Goal: Find specific page/section: Find specific page/section

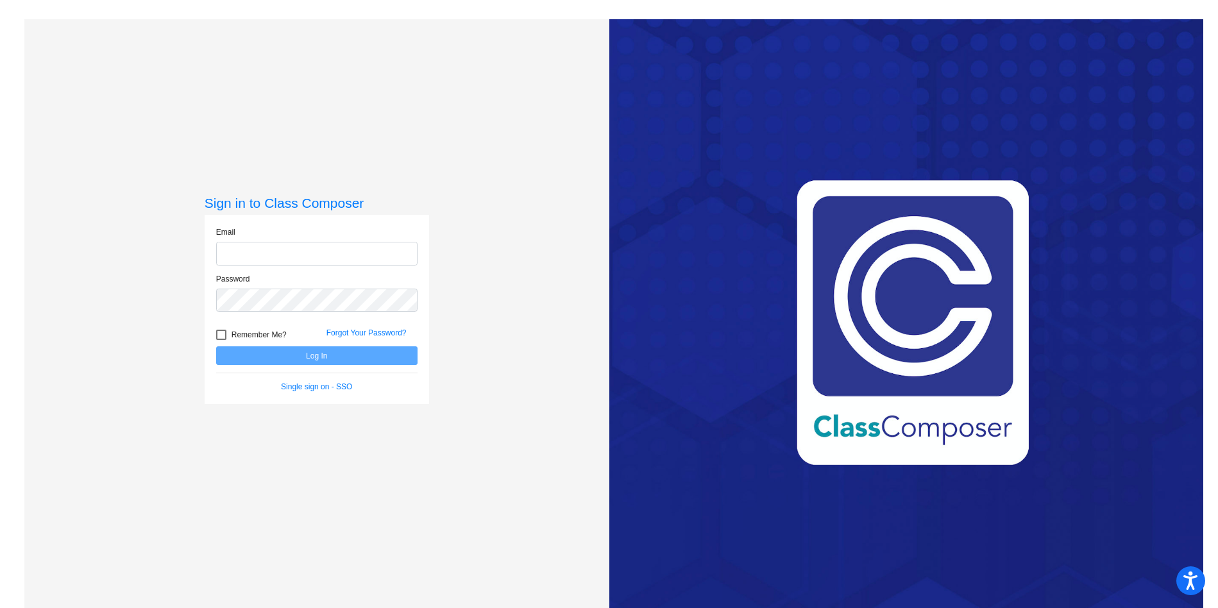
type input "[EMAIL_ADDRESS][DOMAIN_NAME]"
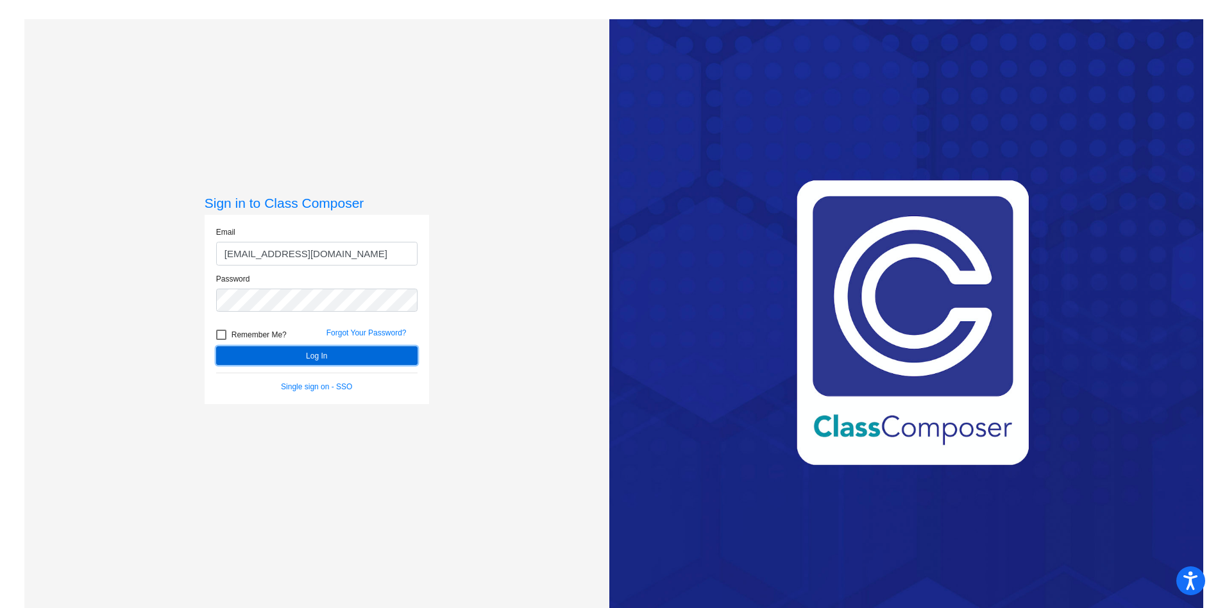
click at [334, 349] on button "Log In" at bounding box center [316, 355] width 201 height 19
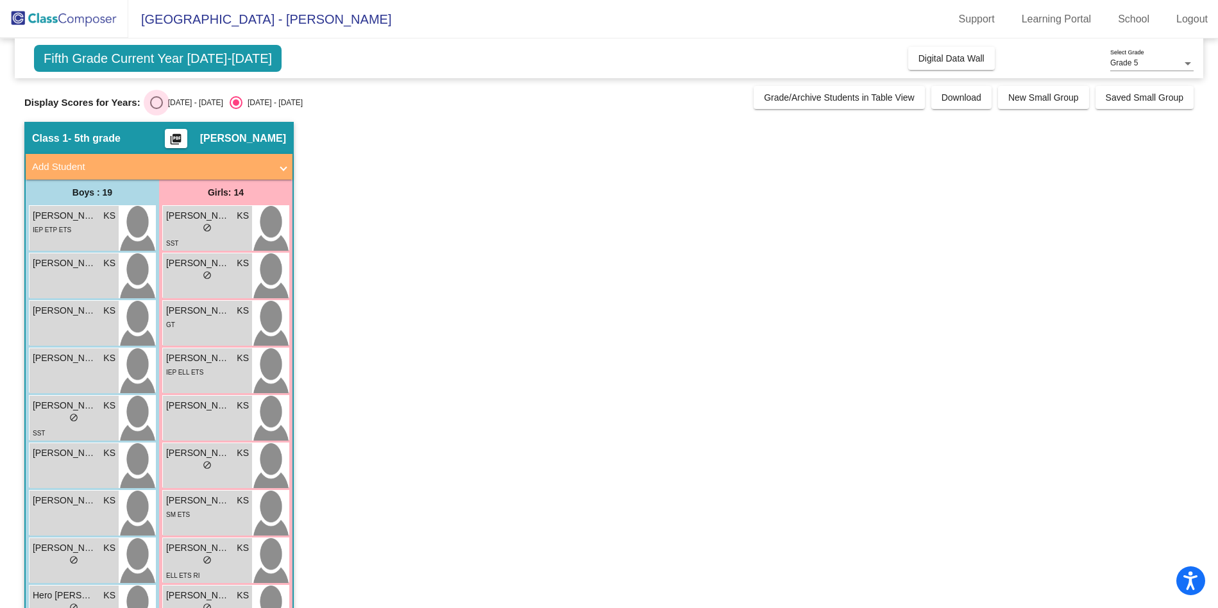
click at [155, 99] on div "Select an option" at bounding box center [156, 102] width 13 height 13
click at [156, 109] on input "[DATE] - [DATE]" at bounding box center [156, 109] width 1 height 1
radio input "true"
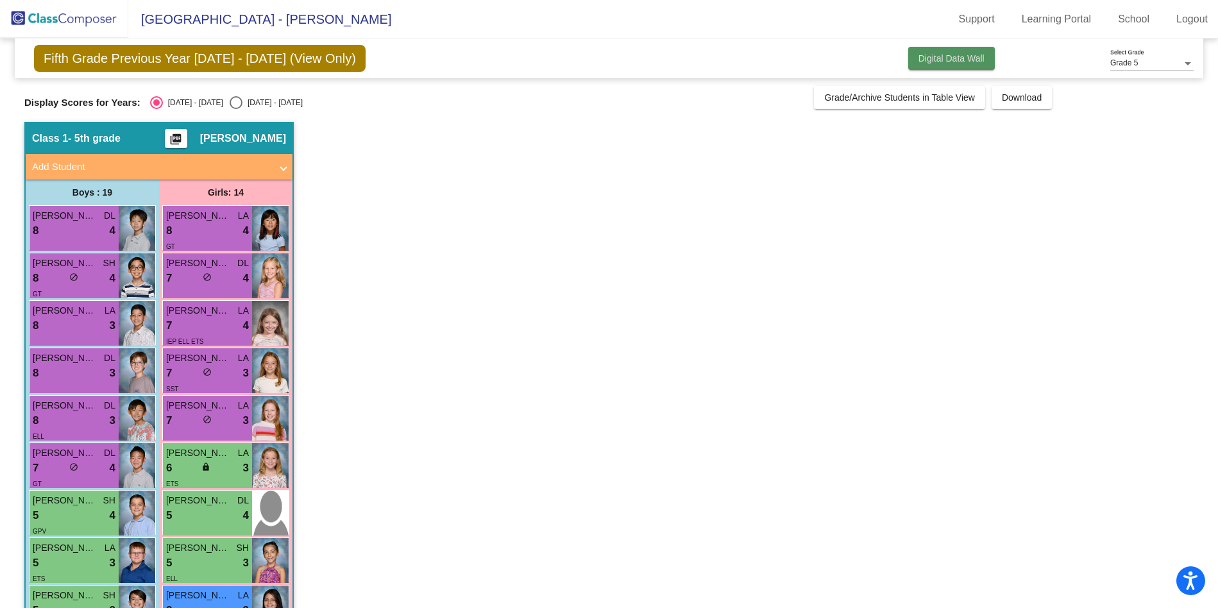
click at [943, 53] on span "Digital Data Wall" at bounding box center [951, 58] width 66 height 10
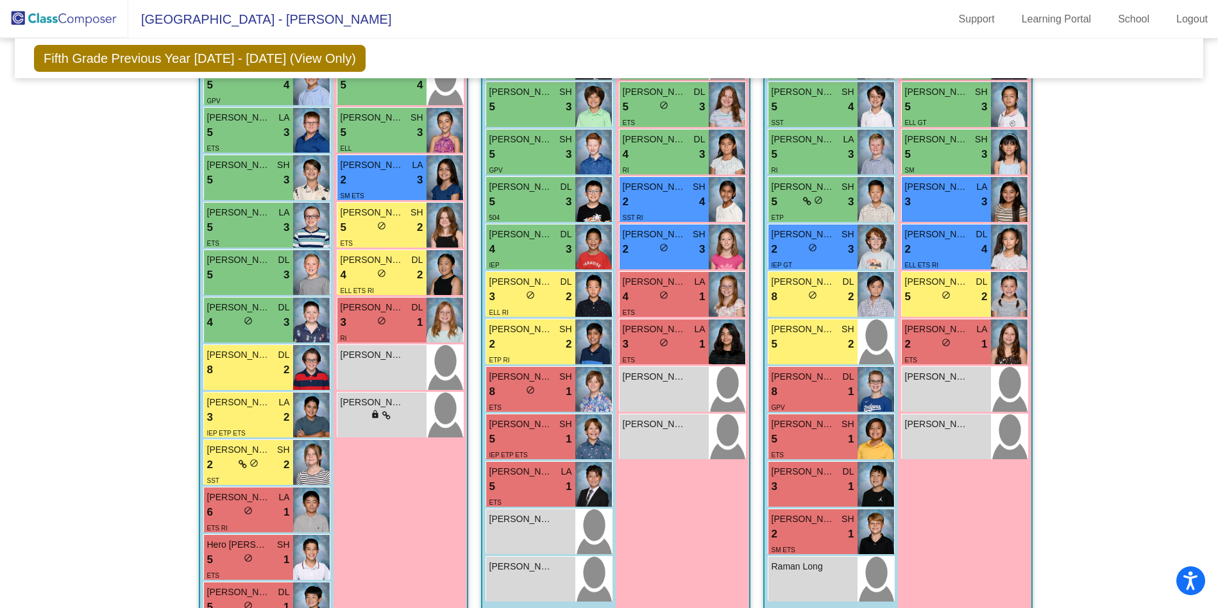
scroll to position [621, 0]
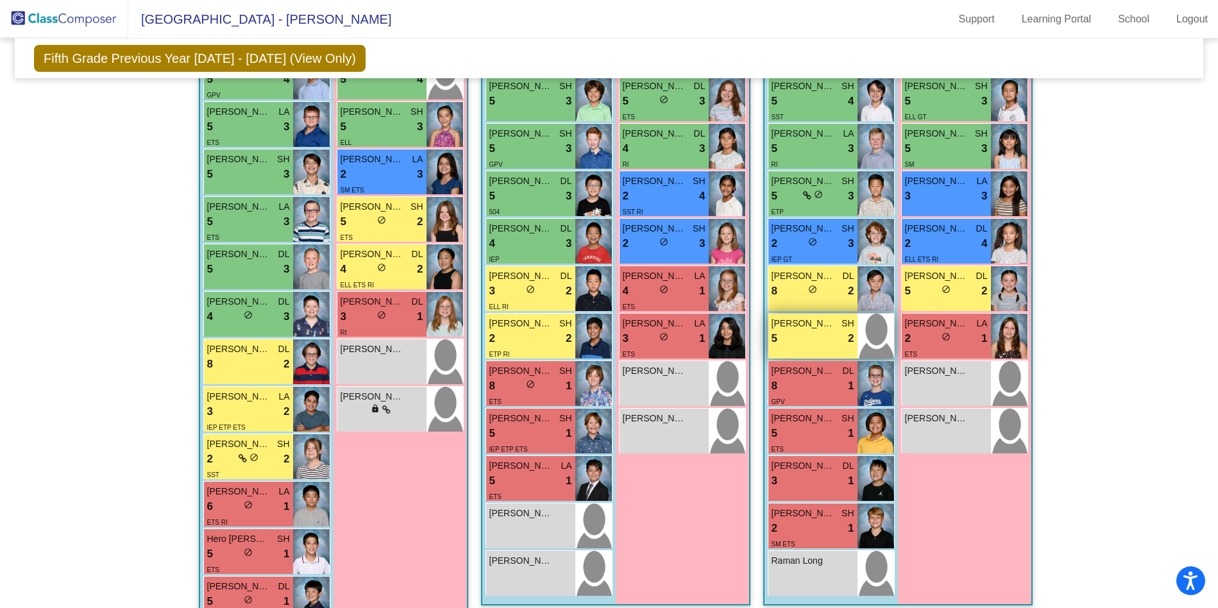
click at [805, 335] on div "5 lock do_not_disturb_alt 2" at bounding box center [812, 338] width 83 height 17
